Goal: Task Accomplishment & Management: Manage account settings

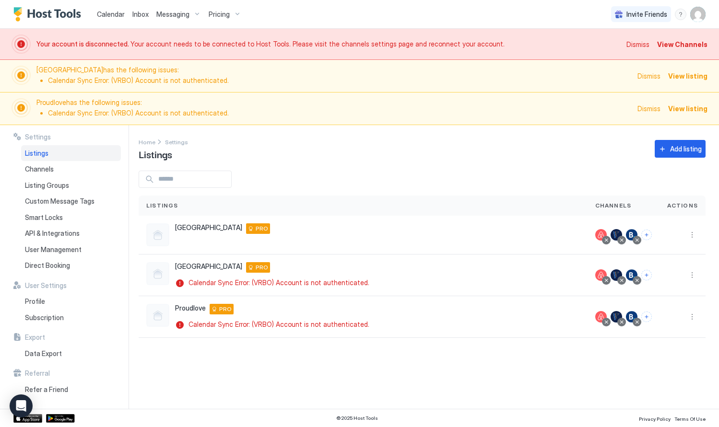
click at [680, 44] on span "View Channels" at bounding box center [682, 44] width 50 height 10
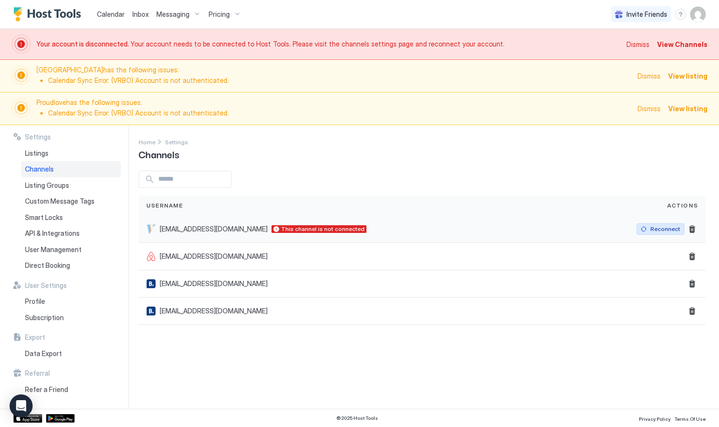
click at [659, 231] on div "Reconnect" at bounding box center [665, 229] width 30 height 9
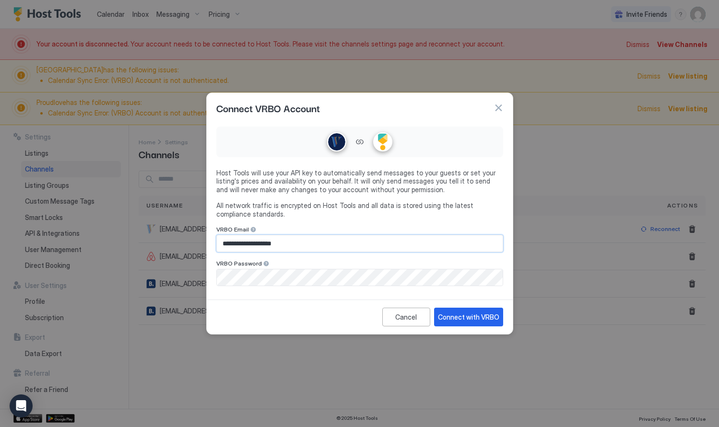
drag, startPoint x: 304, startPoint y: 241, endPoint x: 256, endPoint y: 245, distance: 48.7
click at [256, 245] on input "**********" at bounding box center [360, 243] width 286 height 16
type input "**********"
click at [451, 317] on div "Connect with VRBO" at bounding box center [468, 317] width 61 height 10
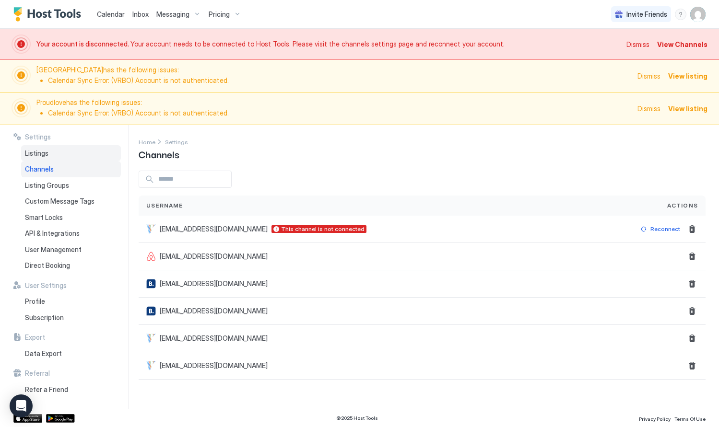
click at [52, 159] on div "Listings" at bounding box center [71, 153] width 100 height 16
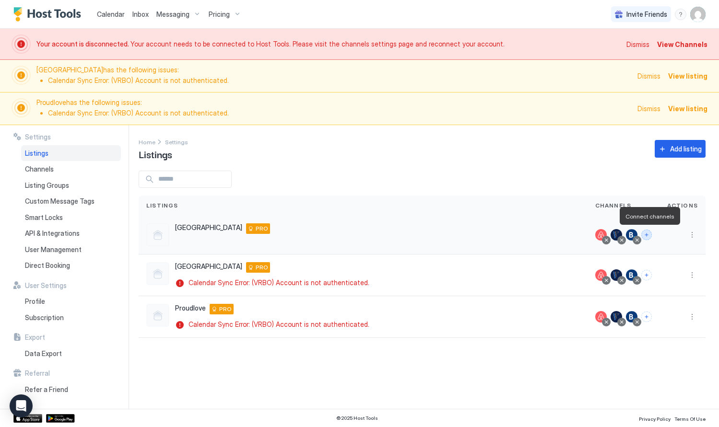
click at [649, 237] on button "Connect channels" at bounding box center [646, 235] width 11 height 11
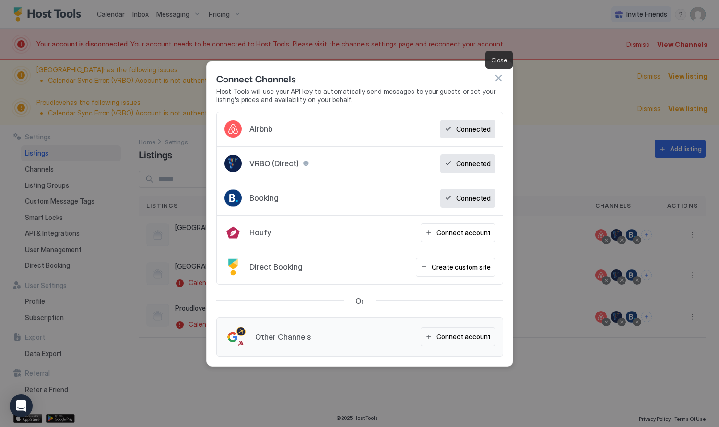
click at [495, 78] on button "button" at bounding box center [498, 78] width 10 height 10
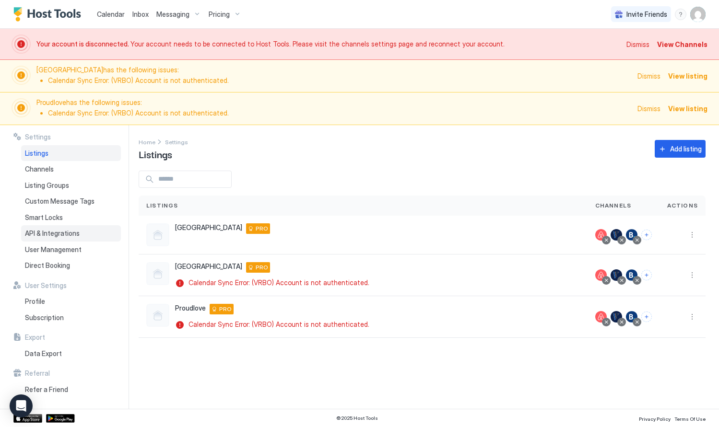
click at [52, 235] on span "API & Integrations" at bounding box center [52, 233] width 55 height 9
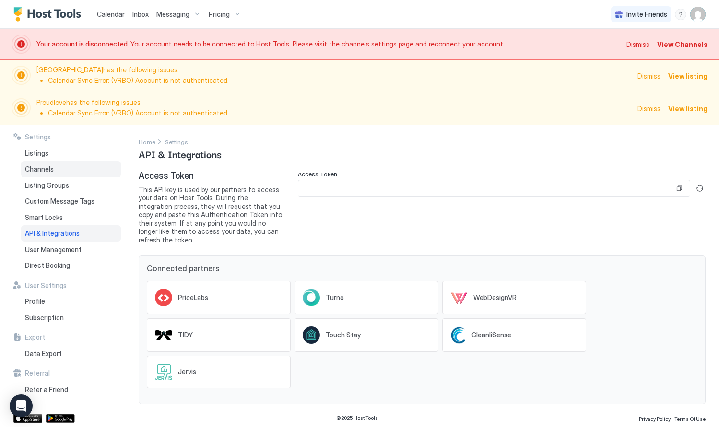
click at [59, 169] on div "Channels" at bounding box center [71, 169] width 100 height 16
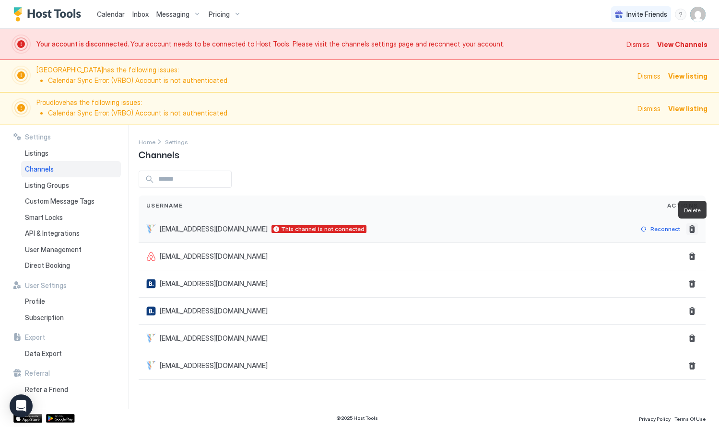
click at [693, 231] on button "Delete" at bounding box center [692, 229] width 12 height 12
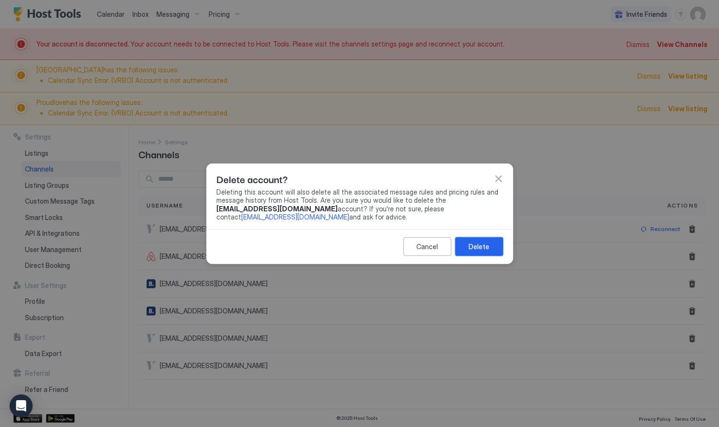
click at [480, 245] on div "Delete" at bounding box center [478, 247] width 21 height 10
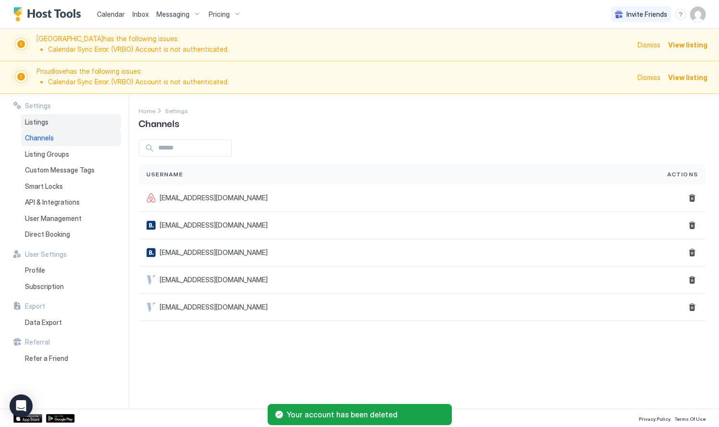
click at [53, 120] on div "Listings" at bounding box center [71, 122] width 100 height 16
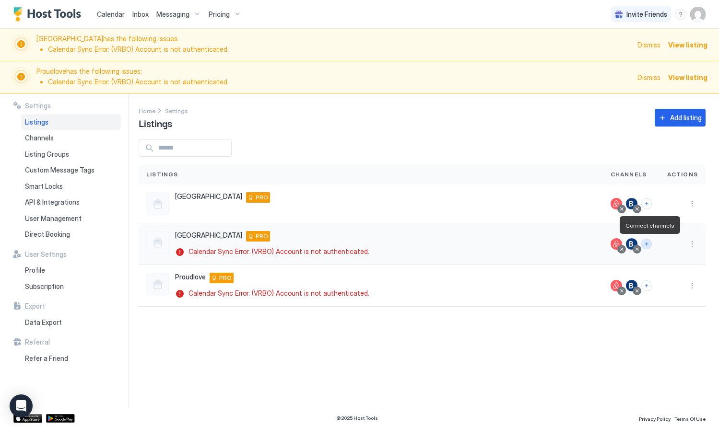
click at [652, 245] on button "Connect channels" at bounding box center [646, 244] width 11 height 11
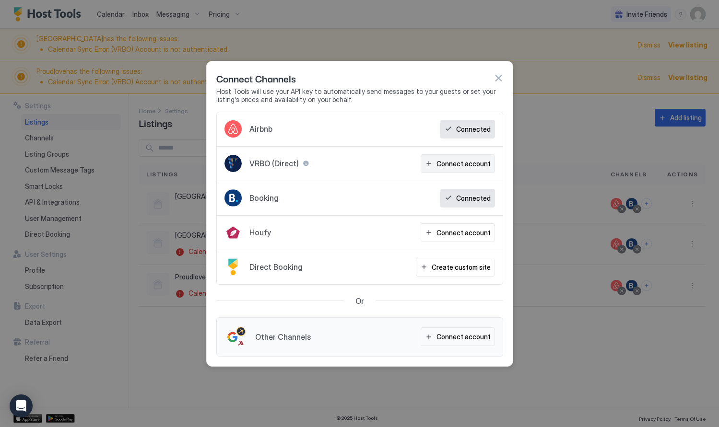
click at [463, 166] on div "Connect account" at bounding box center [463, 164] width 54 height 10
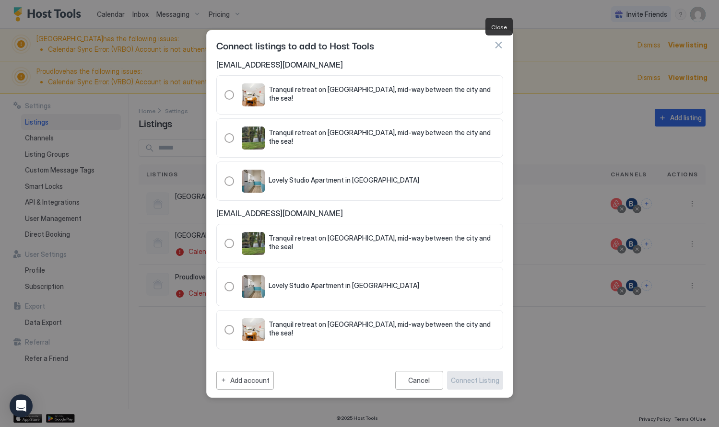
click at [500, 45] on button "button" at bounding box center [498, 45] width 10 height 10
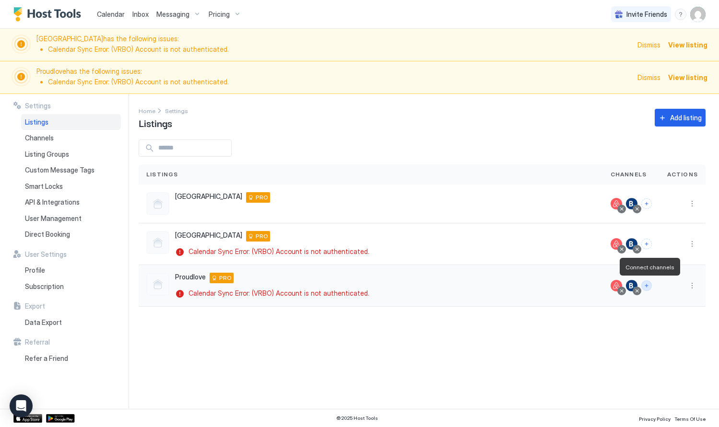
click at [650, 285] on button "Connect channels" at bounding box center [646, 285] width 11 height 11
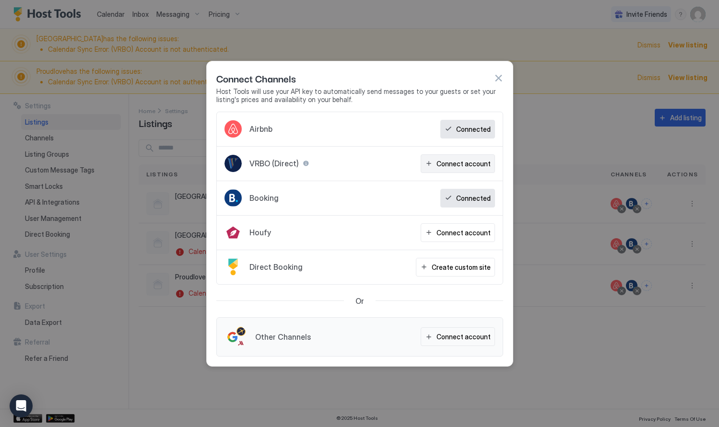
click at [462, 170] on button "Connect account" at bounding box center [457, 163] width 74 height 19
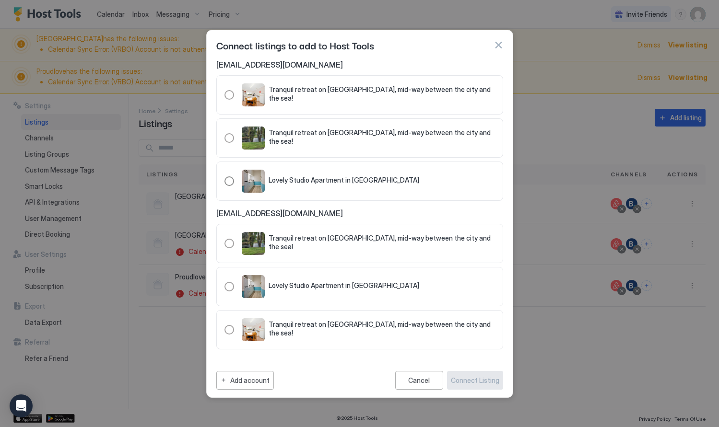
click at [228, 181] on div "130.9927800.9011491" at bounding box center [229, 181] width 10 height 10
click at [483, 384] on div "Connect Listing" at bounding box center [475, 380] width 48 height 10
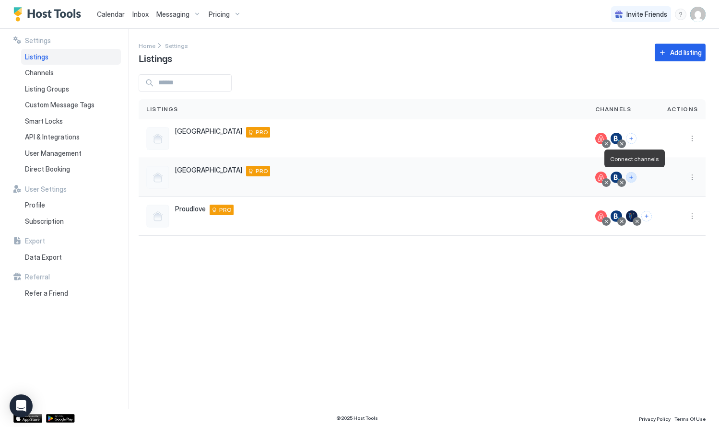
click at [634, 177] on button "Connect channels" at bounding box center [631, 177] width 11 height 11
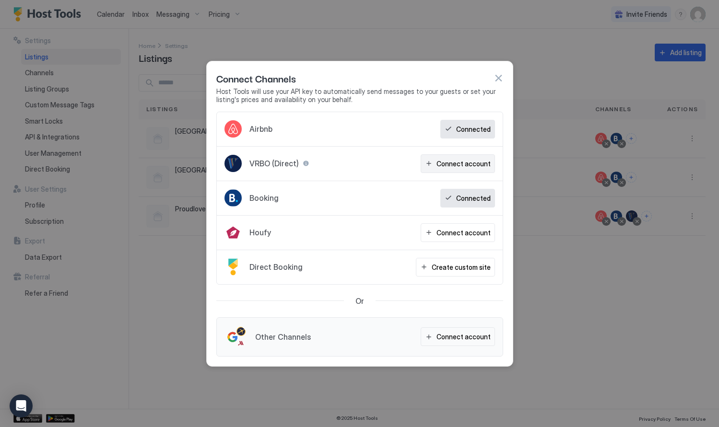
click at [459, 162] on div "Connect account" at bounding box center [463, 164] width 54 height 10
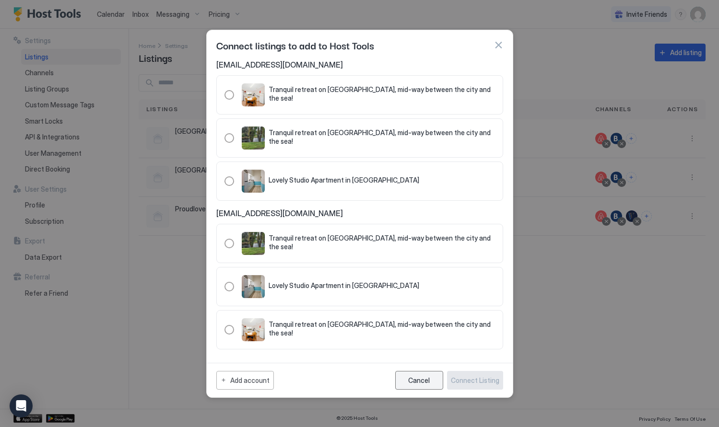
click at [415, 377] on div "Cancel" at bounding box center [419, 380] width 22 height 8
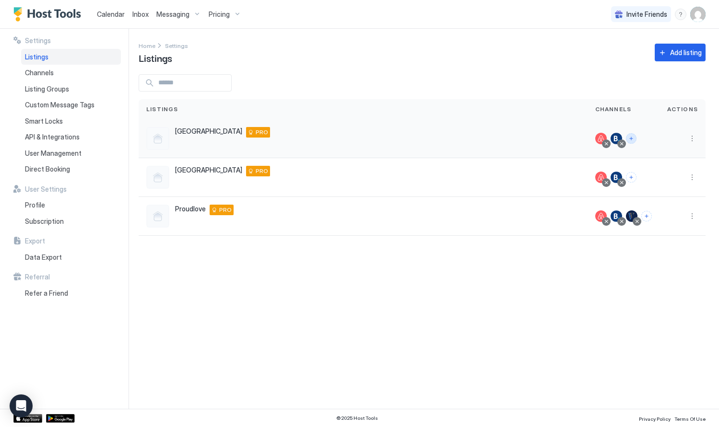
click at [634, 140] on button "Connect channels" at bounding box center [631, 138] width 11 height 11
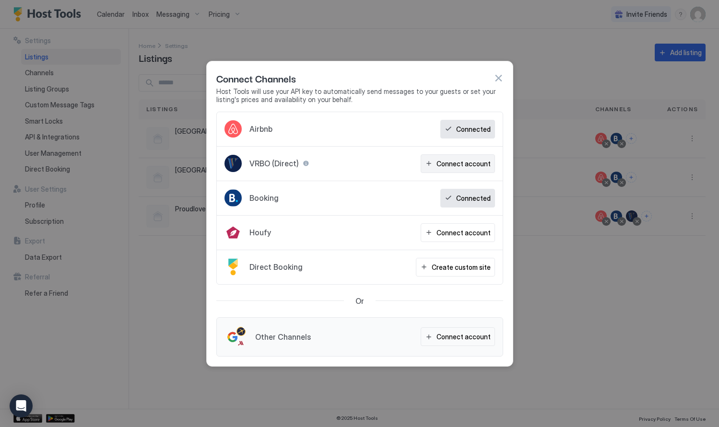
click at [468, 164] on div "Connect account" at bounding box center [463, 164] width 54 height 10
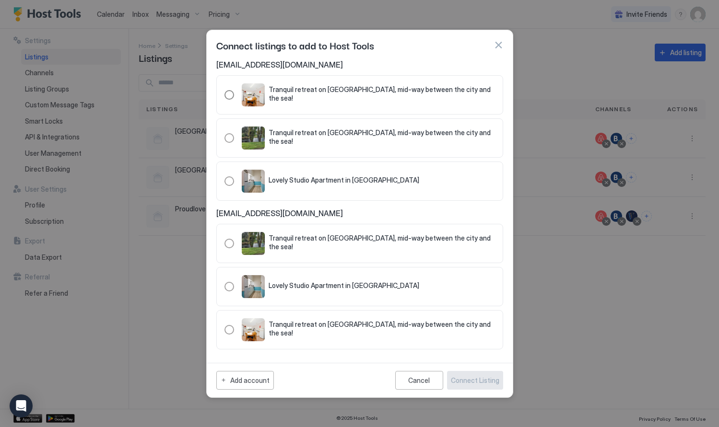
click at [228, 97] on div "130.9981908.9065603" at bounding box center [229, 95] width 10 height 10
click at [460, 377] on div "Connect Listing" at bounding box center [475, 380] width 48 height 10
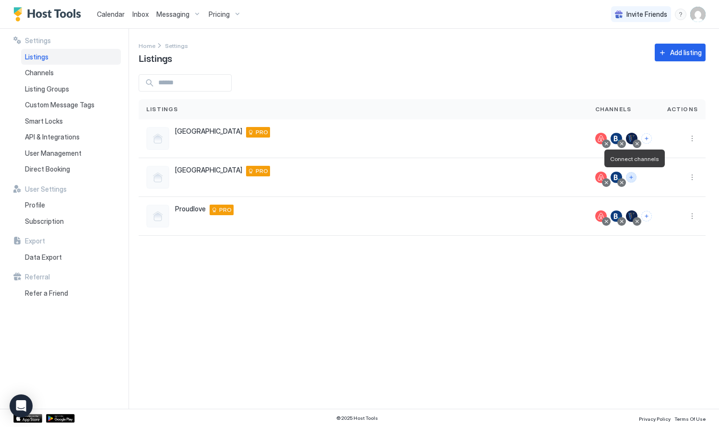
click at [635, 178] on button "Connect channels" at bounding box center [631, 177] width 11 height 11
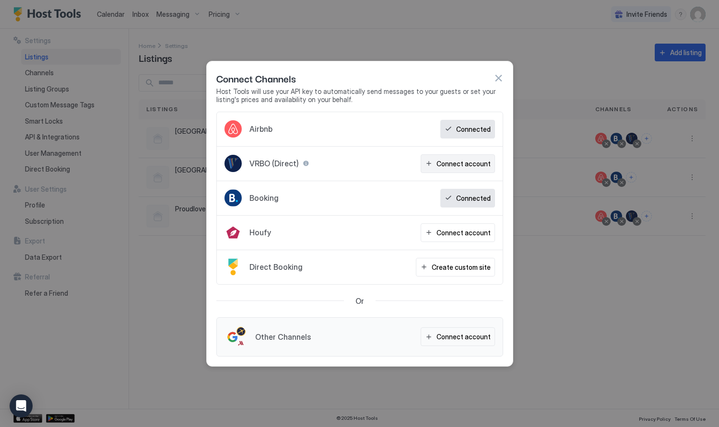
click at [458, 164] on div "Connect account" at bounding box center [463, 164] width 54 height 10
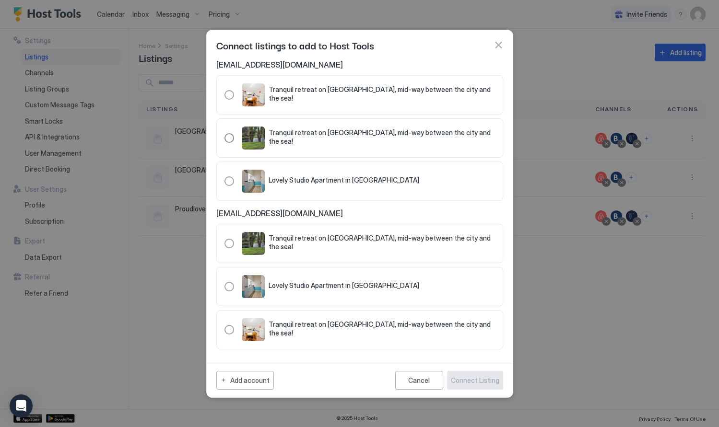
click at [230, 139] on div "130.20022568.9089997" at bounding box center [229, 138] width 10 height 10
click at [478, 387] on button "Connect Listing" at bounding box center [475, 380] width 56 height 19
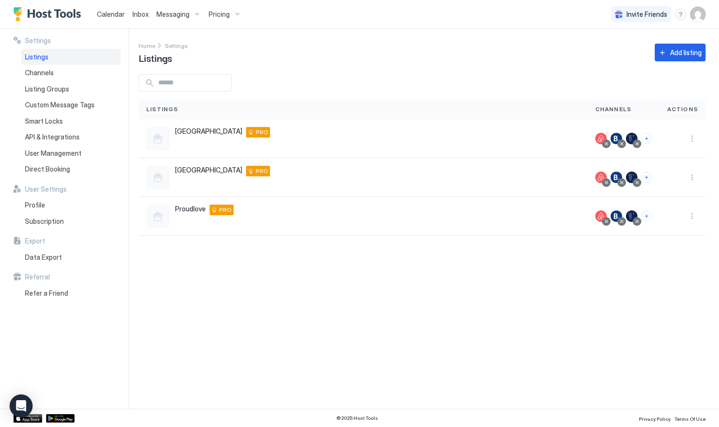
click at [290, 297] on div "Settings Home Settings Listings Add listing Listings Channels Actions Middleton…" at bounding box center [429, 219] width 580 height 380
